Goal: Find specific page/section: Find specific page/section

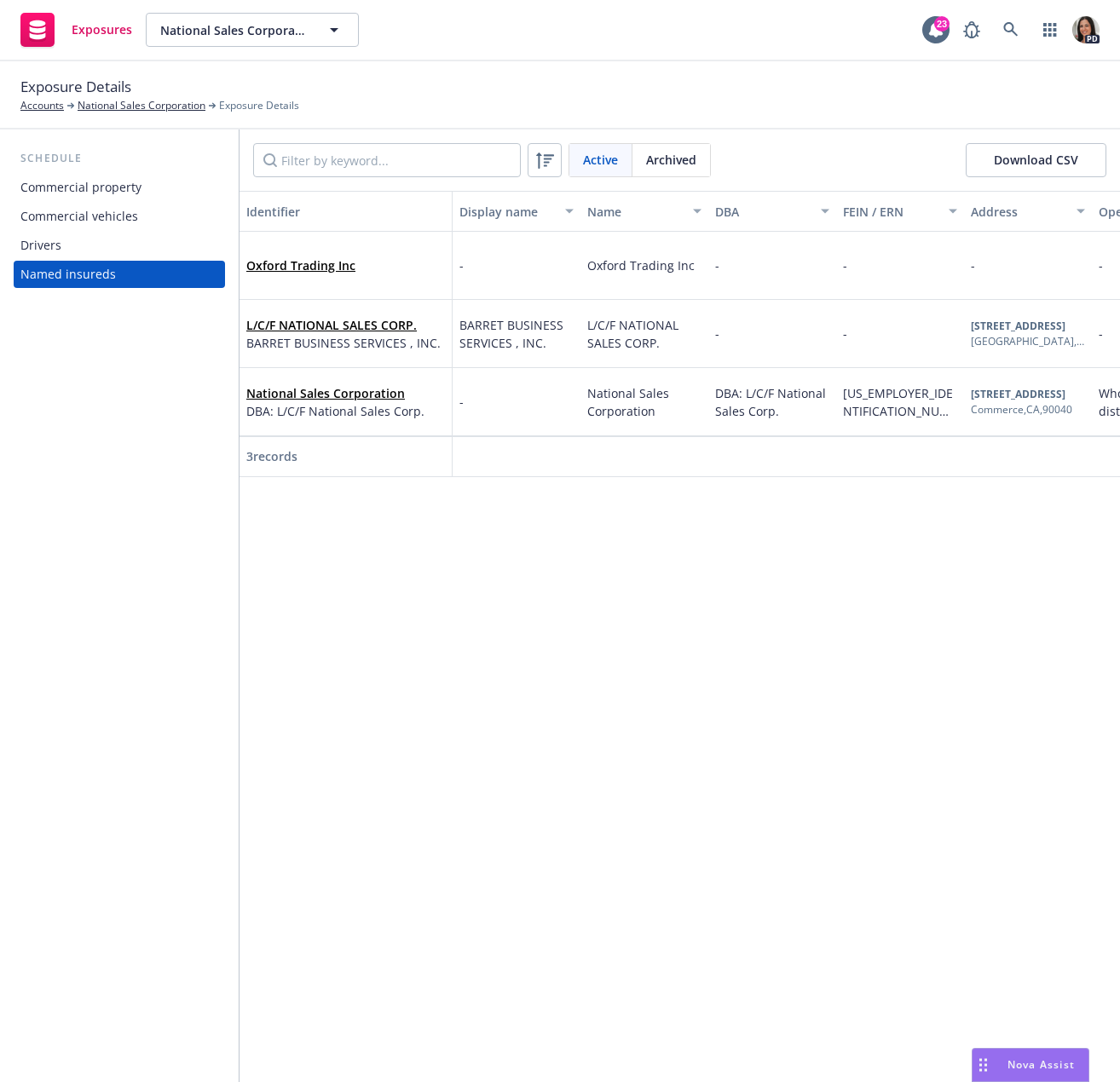
click at [1045, 1060] on span "Nova Assist" at bounding box center [1042, 1064] width 68 height 15
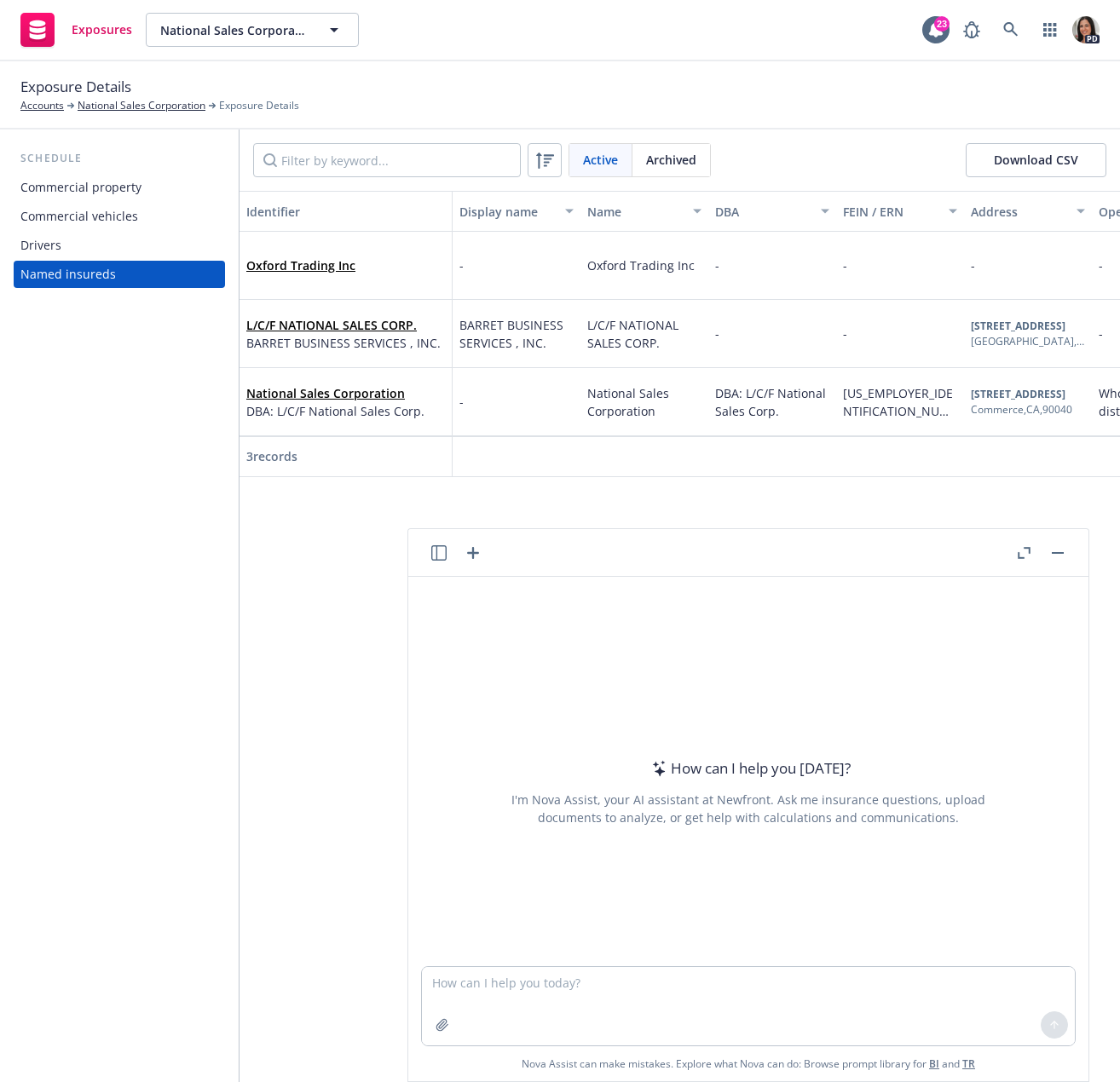
click at [438, 549] on icon "button" at bounding box center [439, 553] width 15 height 15
click at [351, 719] on p "All accounts" at bounding box center [352, 724] width 57 height 15
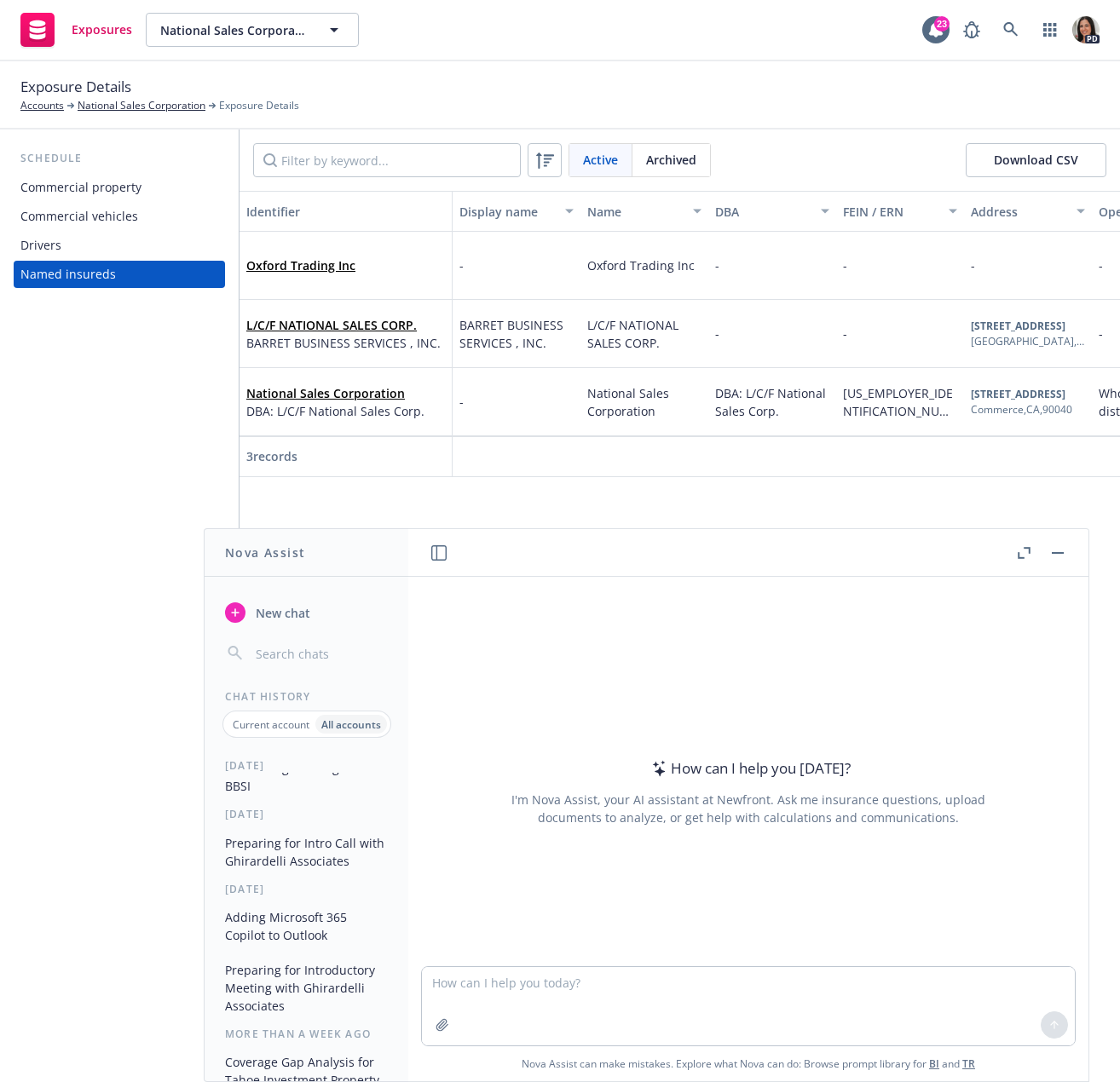
scroll to position [255, 0]
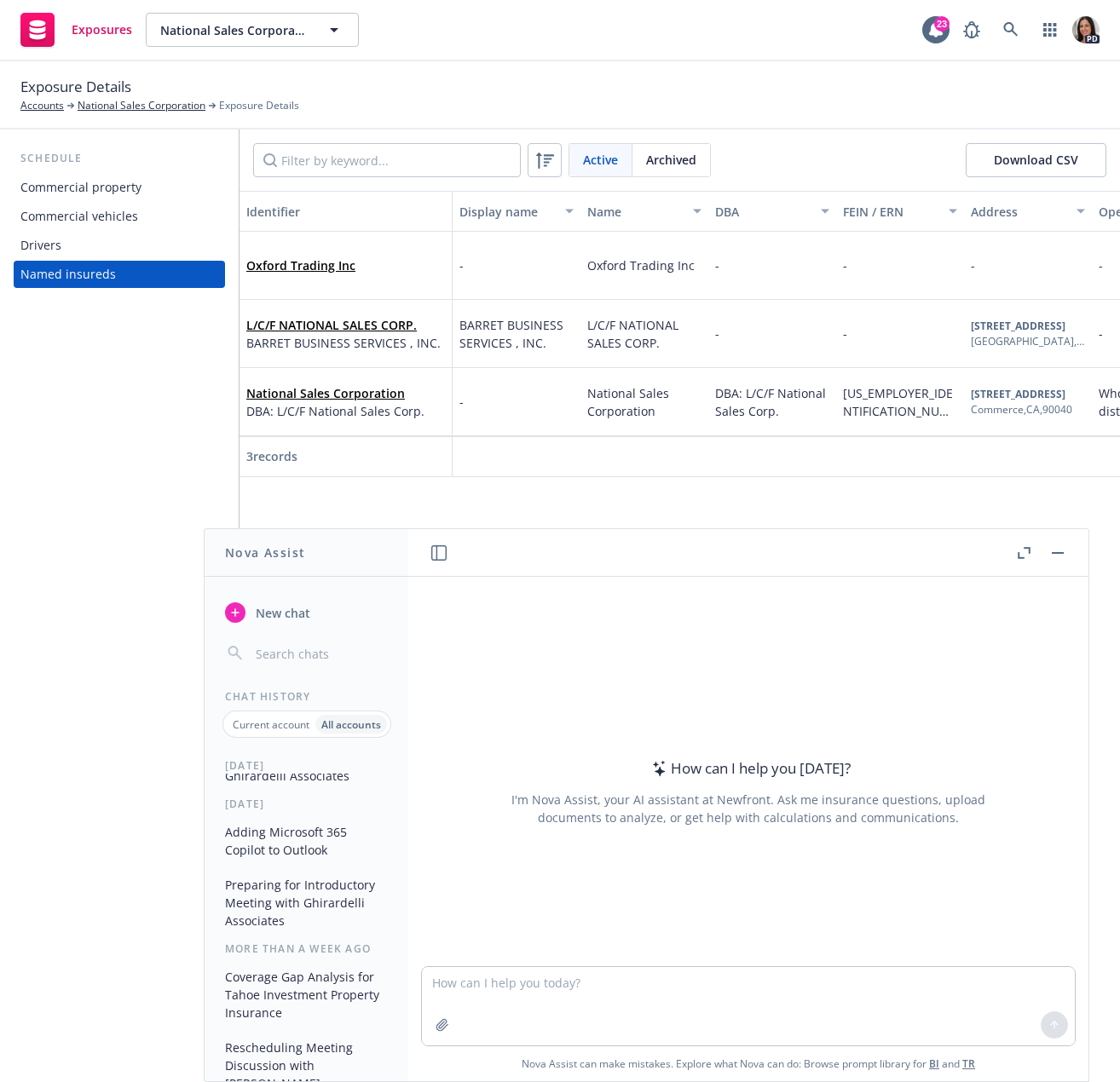
click at [315, 779] on button "Preparing for Intro Call with Ghirardelli Associates" at bounding box center [306, 767] width 176 height 46
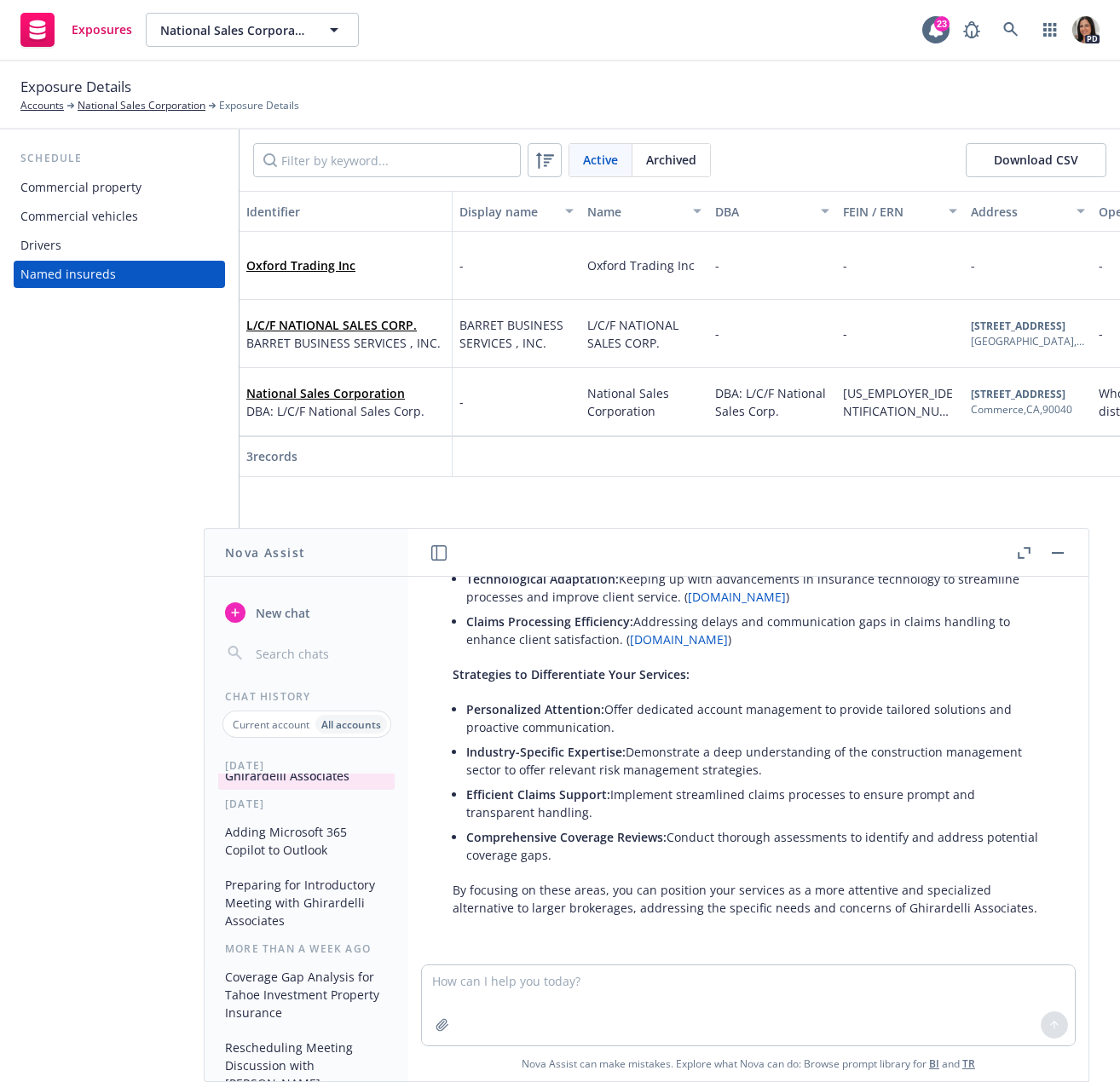
click at [1027, 547] on icon "button" at bounding box center [1026, 550] width 6 height 6
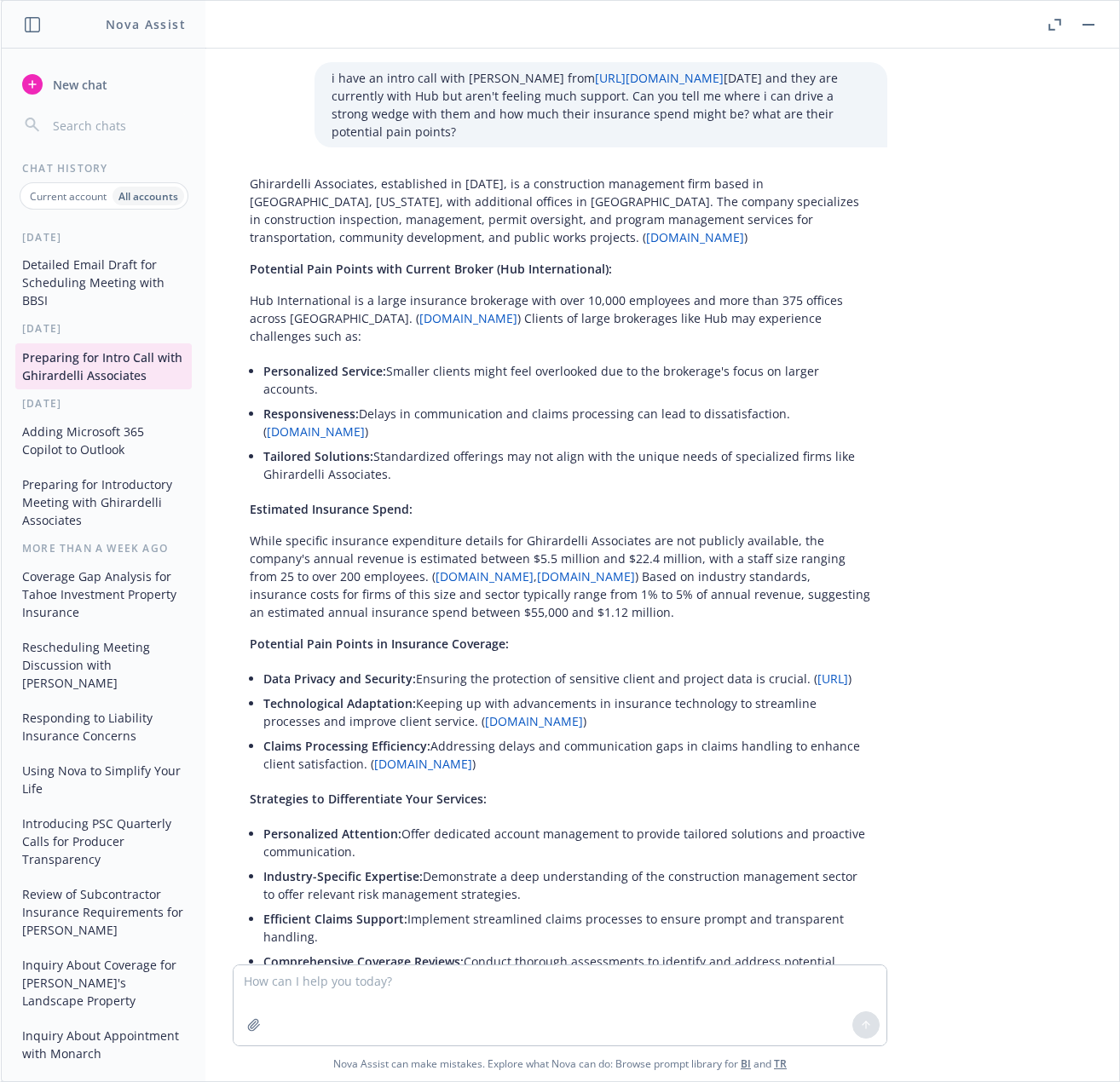
scroll to position [85, 0]
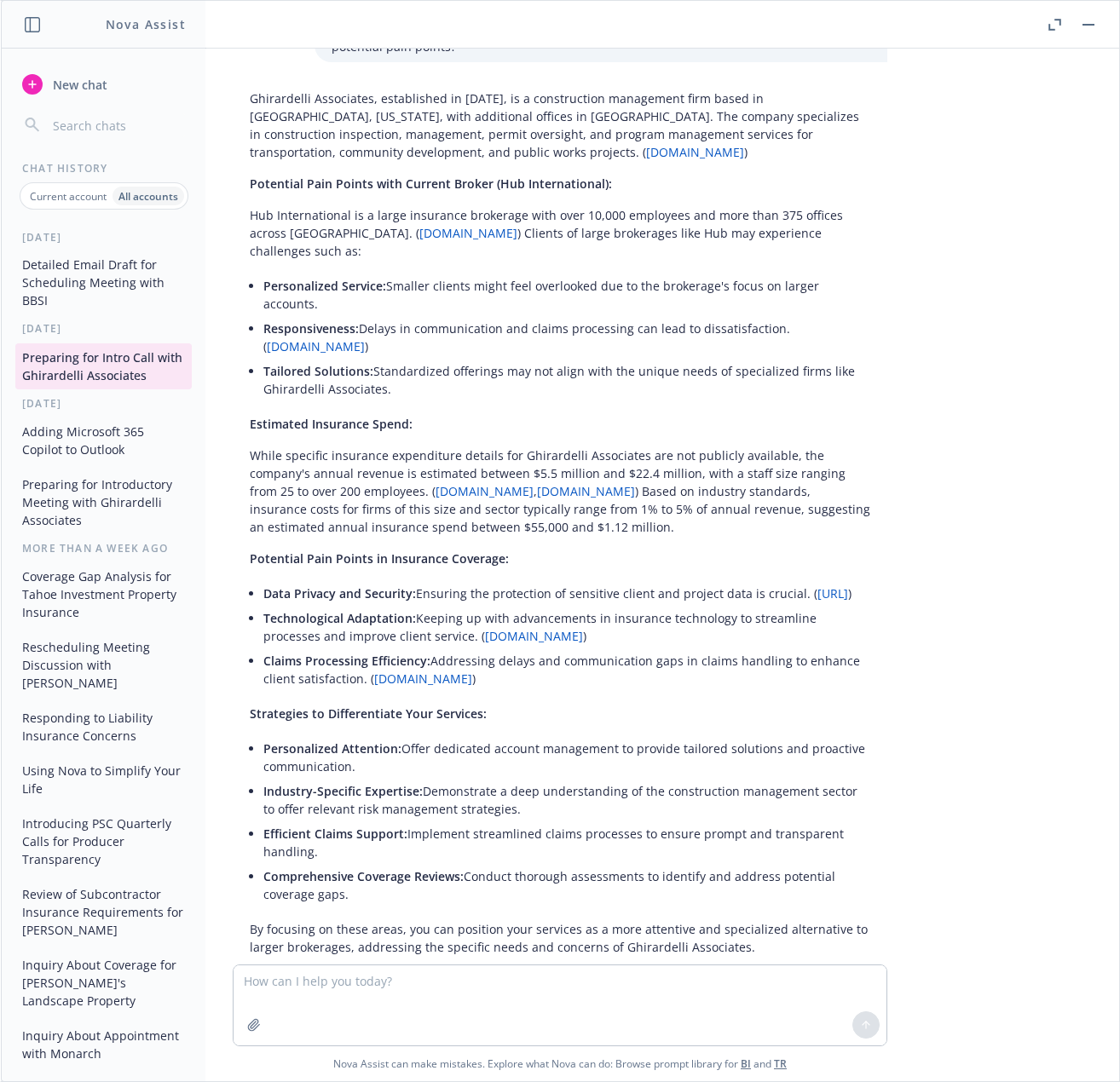
click at [85, 509] on button "Preparing for Introductory Meeting with Ghirardelli Associates" at bounding box center [104, 502] width 176 height 64
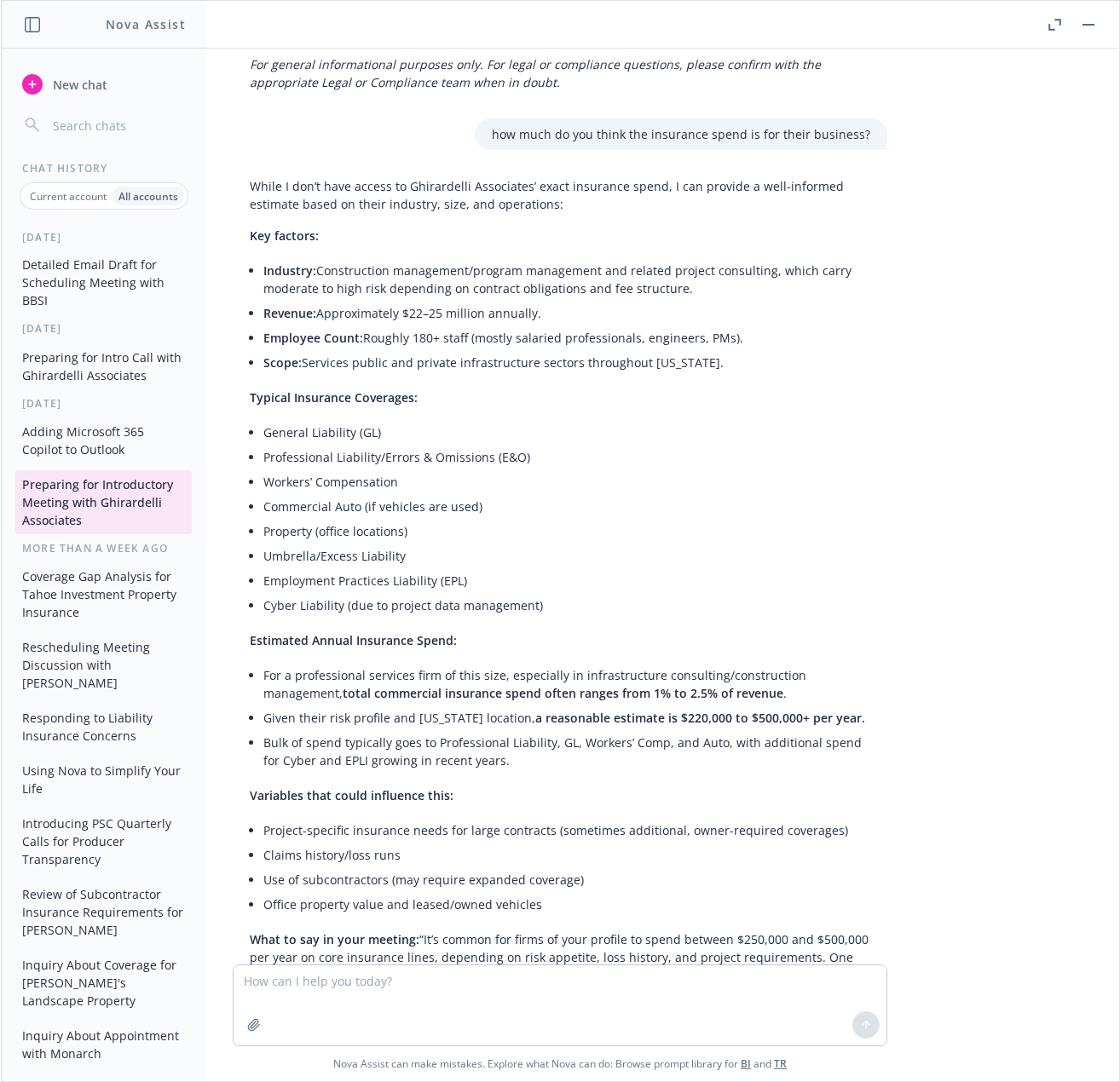
scroll to position [2919, 0]
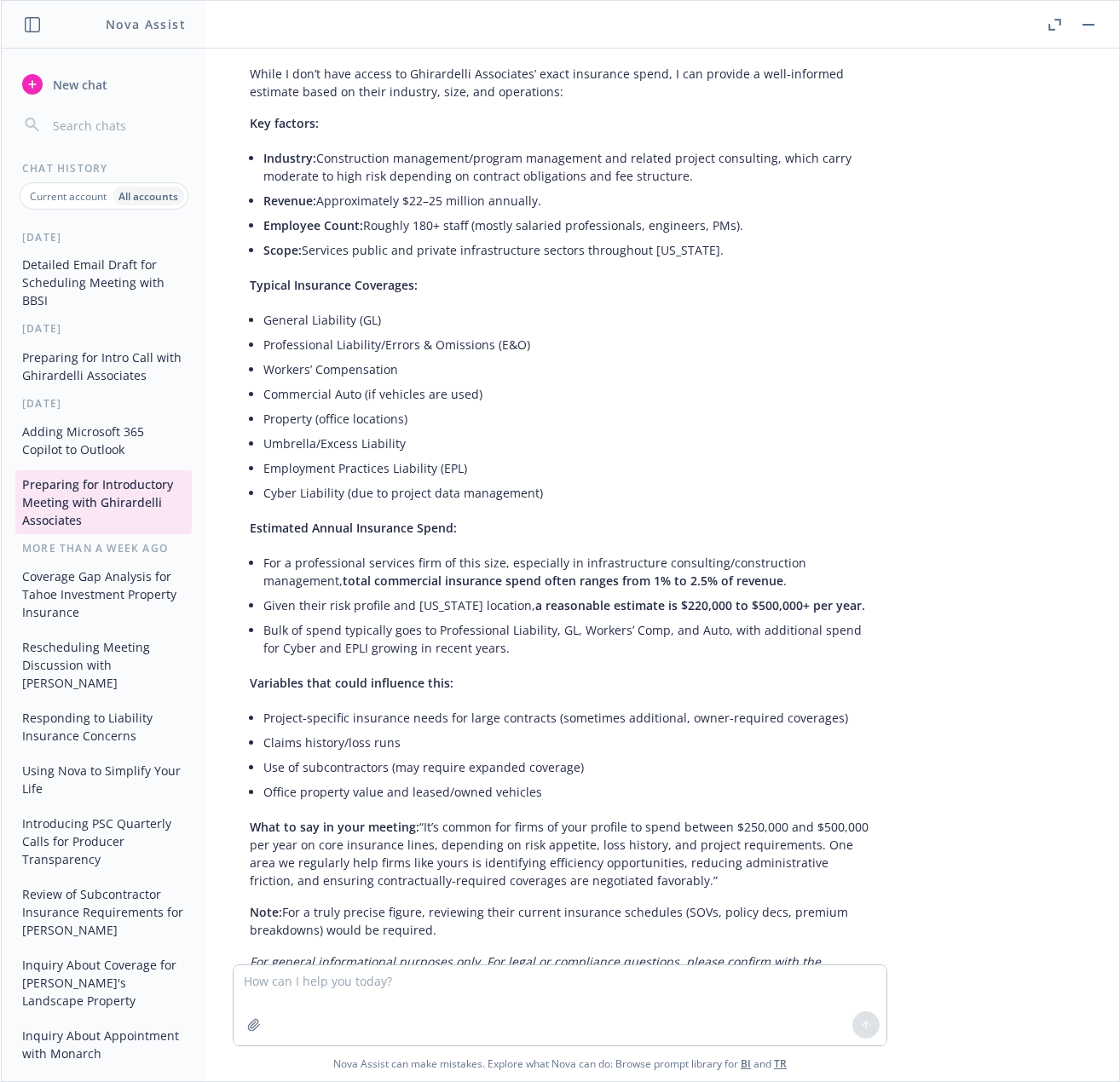
click at [1078, 19] on button "button" at bounding box center [1088, 24] width 20 height 20
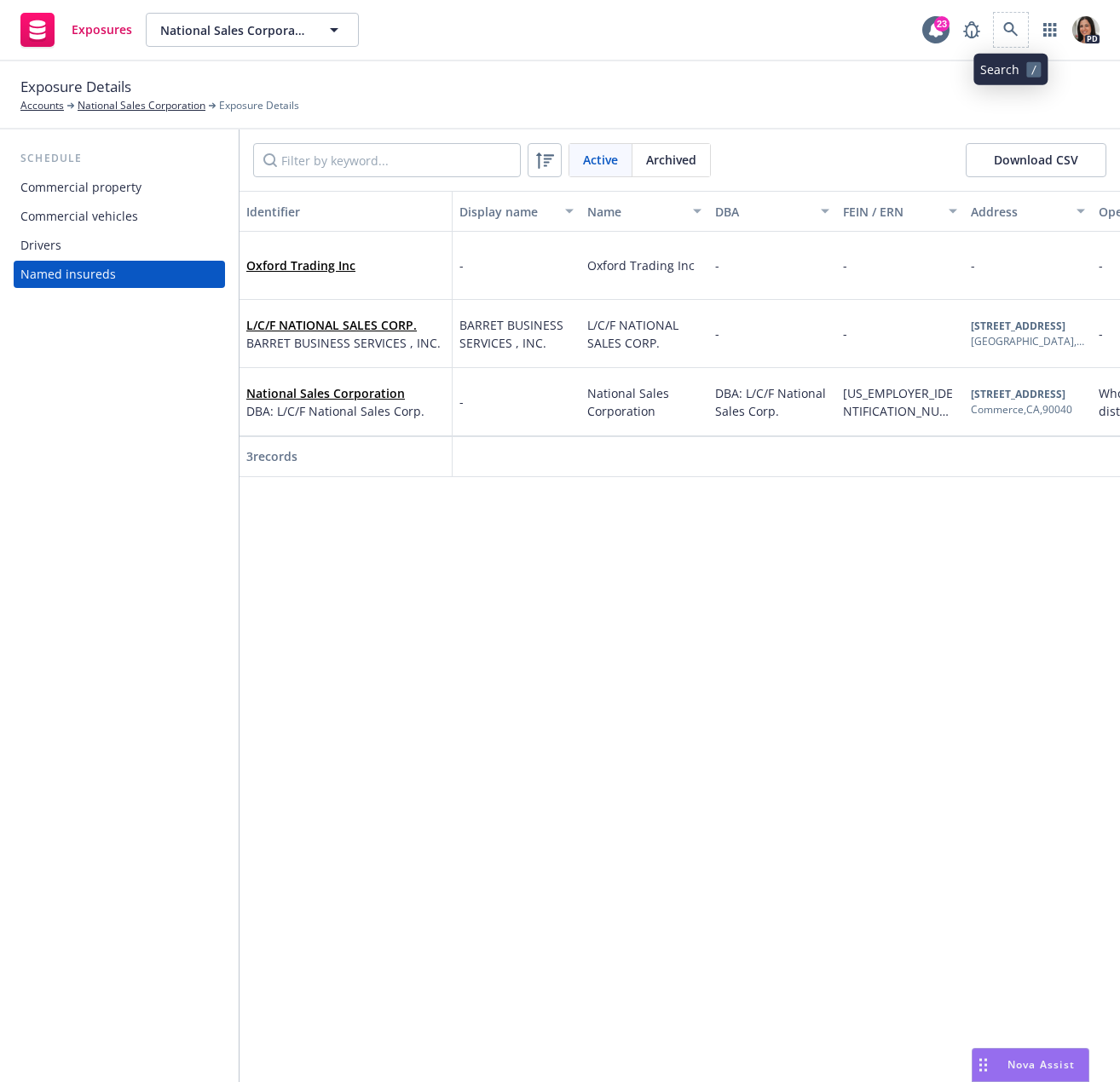
click at [1022, 16] on span at bounding box center [1010, 29] width 34 height 34
click at [1004, 22] on icon at bounding box center [1011, 30] width 15 height 15
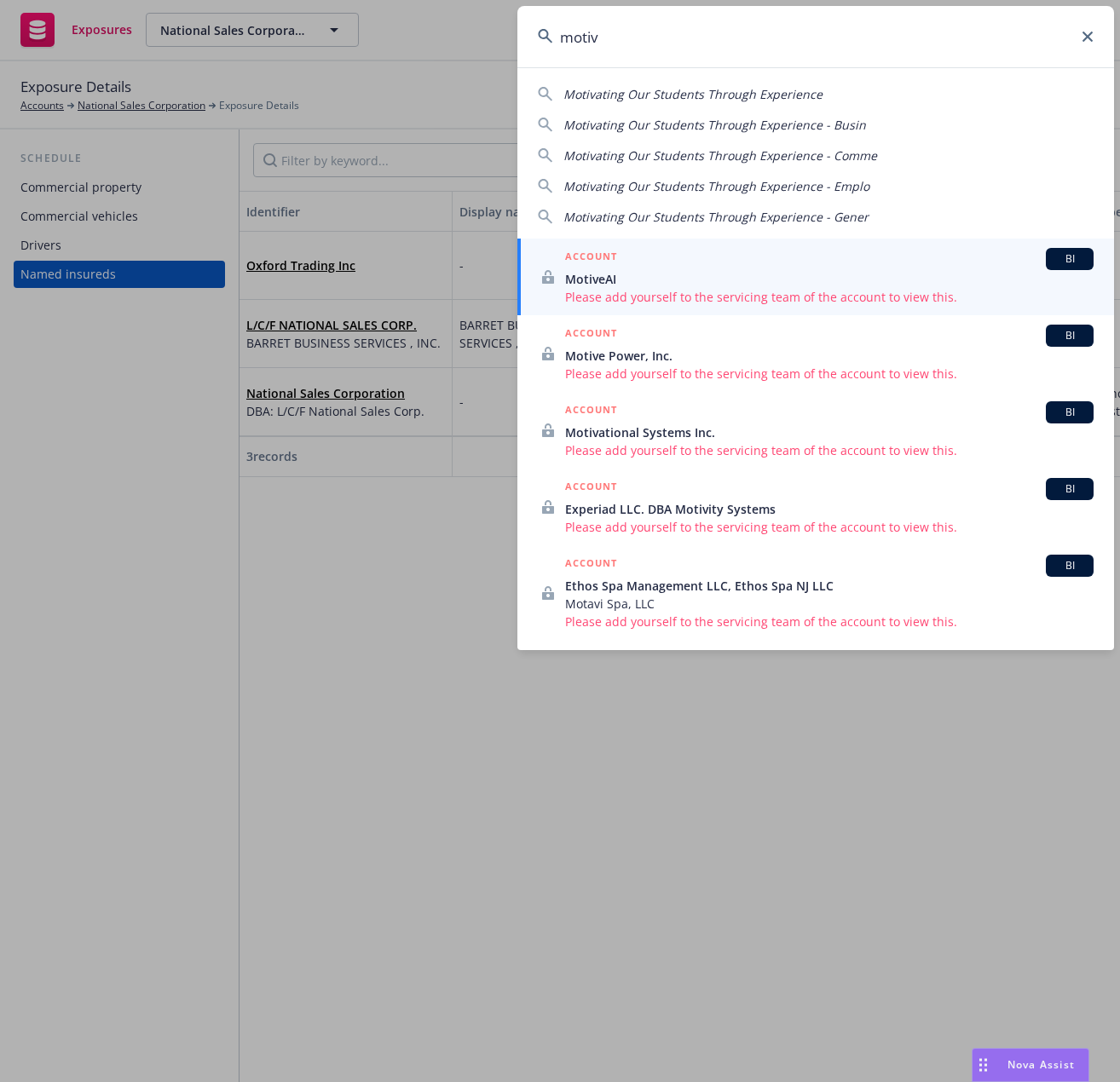
type input "motiv"
click at [713, 267] on div "ACCOUNT BI" at bounding box center [830, 258] width 529 height 22
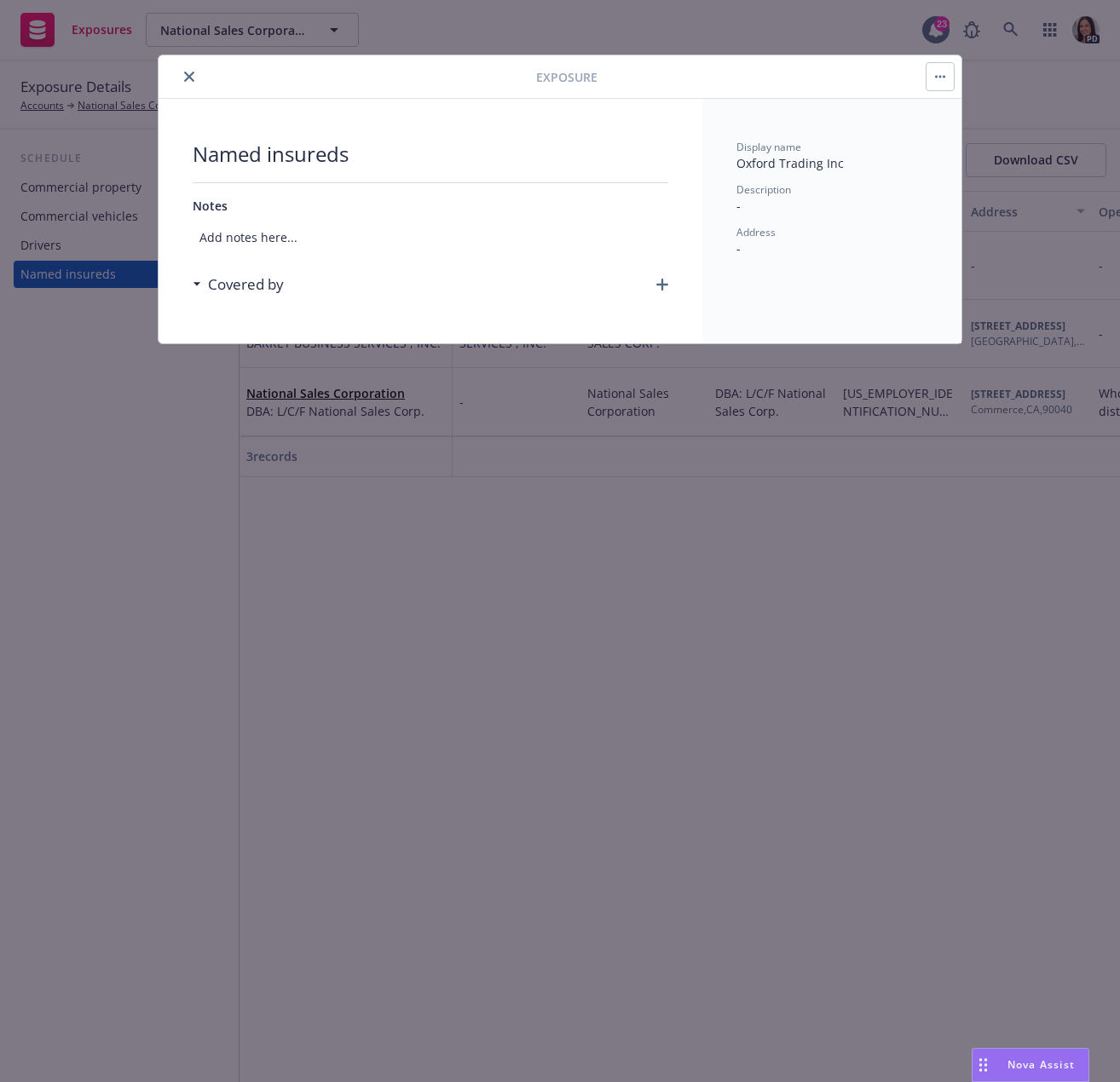
click at [182, 73] on button "close" at bounding box center [189, 76] width 20 height 20
